Goal: Information Seeking & Learning: Learn about a topic

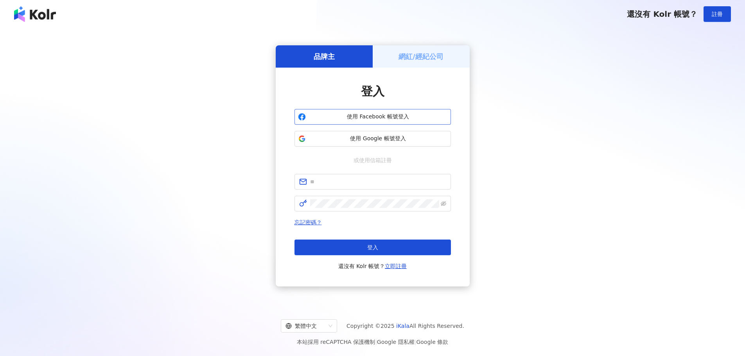
click at [385, 119] on span "使用 Facebook 帳號登入" at bounding box center [378, 117] width 139 height 8
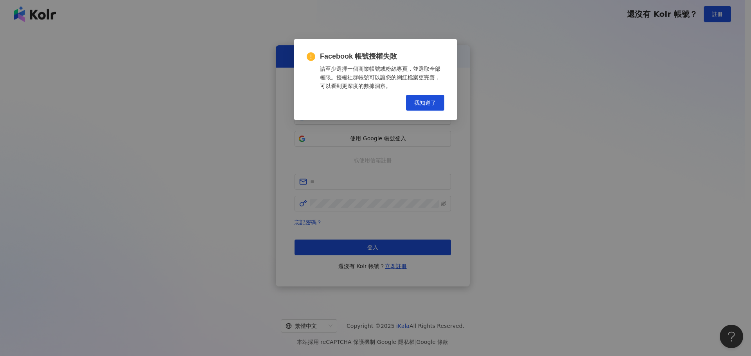
click at [385, 142] on div "Facebook 帳號授權失敗 請至少選擇一個商業帳號或粉絲專頁，並選取全部權限。授權社群帳號可以讓您的網紅檔案更完善，可以看到更深度的數據洞察。 Cance…" at bounding box center [375, 178] width 751 height 356
click at [420, 102] on span "我知道了" at bounding box center [425, 103] width 22 height 6
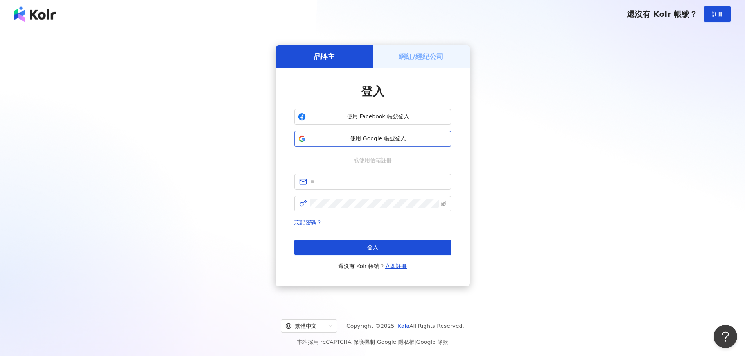
click at [375, 136] on span "使用 Google 帳號登入" at bounding box center [378, 139] width 139 height 8
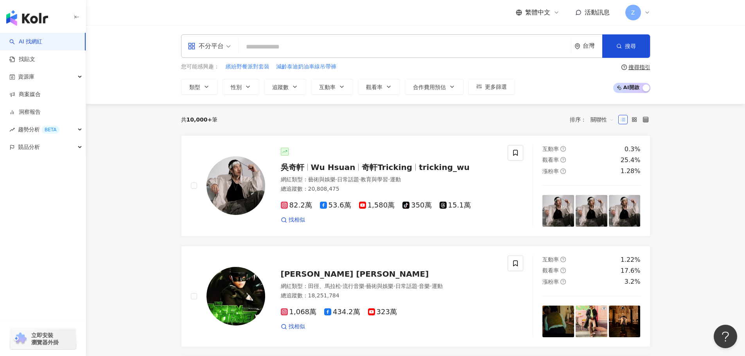
click at [284, 49] on input "search" at bounding box center [405, 47] width 326 height 15
type input "**********"
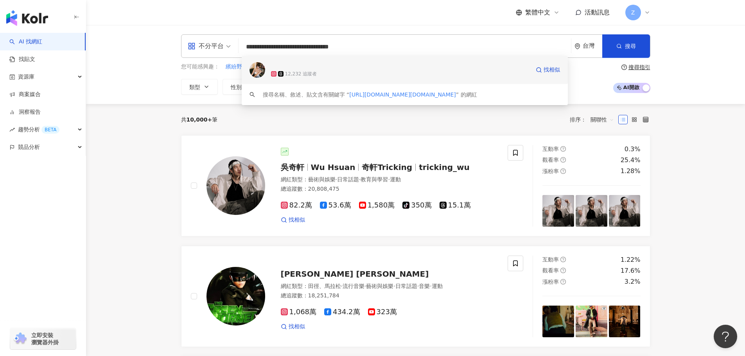
click at [350, 75] on div "12,232 追蹤者" at bounding box center [400, 74] width 259 height 8
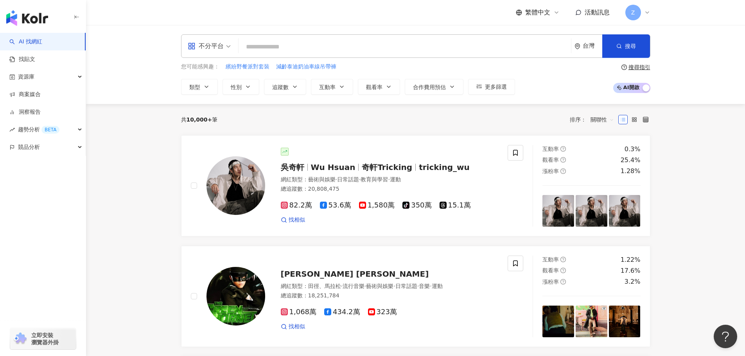
click at [647, 15] on icon at bounding box center [647, 12] width 6 height 6
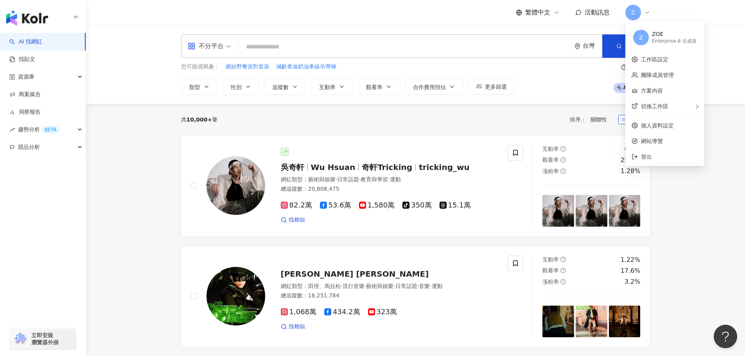
click at [673, 44] on div "Enterprise - 6 位成員" at bounding box center [674, 41] width 45 height 7
click at [659, 103] on span "切換工作區" at bounding box center [654, 106] width 27 height 6
click at [576, 116] on div "Free 方案 - 1 位成員" at bounding box center [584, 118] width 67 height 7
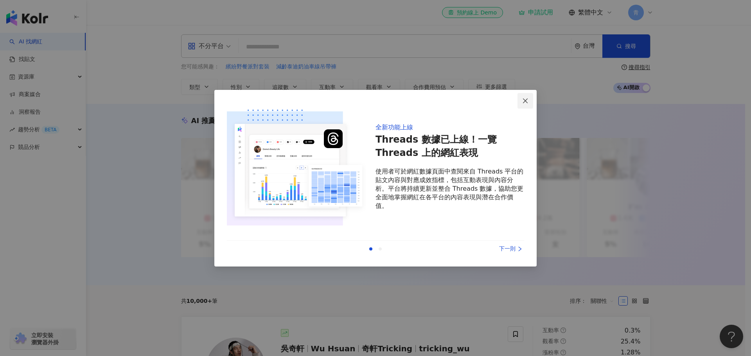
click at [525, 103] on icon "close" at bounding box center [525, 101] width 6 height 6
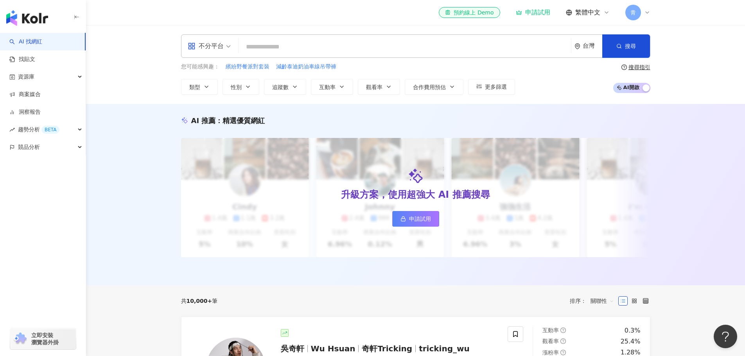
click at [643, 13] on div "青" at bounding box center [638, 13] width 25 height 16
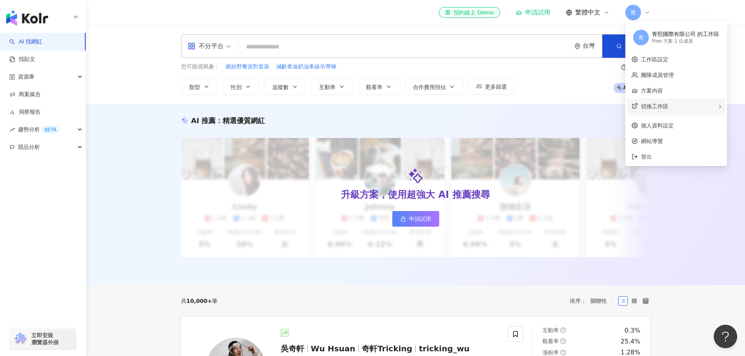
click at [655, 108] on span "切換工作區" at bounding box center [654, 106] width 27 height 6
click at [598, 121] on div "Enterprise - 6 位成員" at bounding box center [596, 118] width 45 height 7
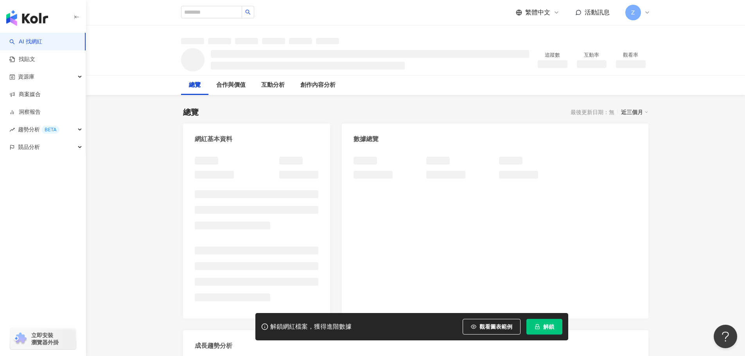
click at [549, 326] on span "解鎖" at bounding box center [548, 327] width 11 height 6
